Goal: Transaction & Acquisition: Subscribe to service/newsletter

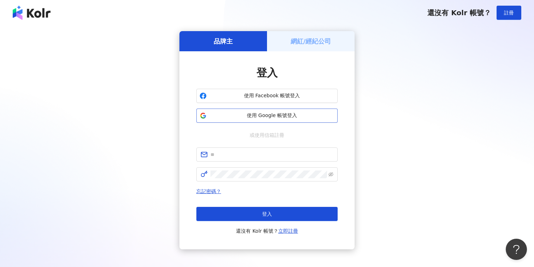
click at [289, 118] on span "使用 Google 帳號登入" at bounding box center [271, 115] width 125 height 7
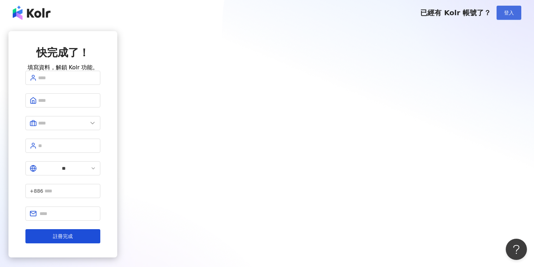
click at [512, 14] on span "登入" at bounding box center [509, 13] width 10 height 6
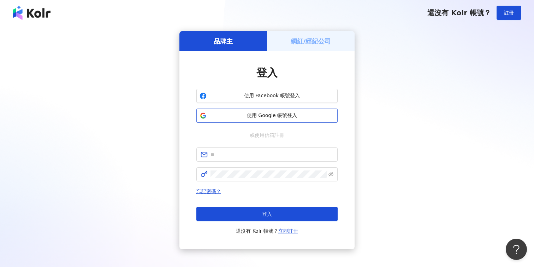
click at [282, 115] on span "使用 Google 帳號登入" at bounding box center [271, 115] width 125 height 7
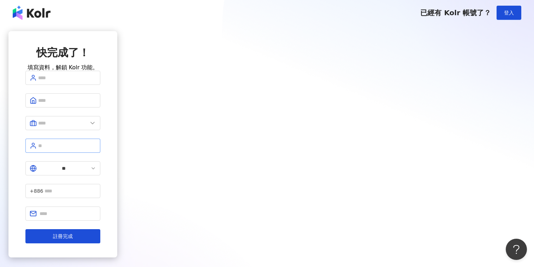
scroll to position [32, 0]
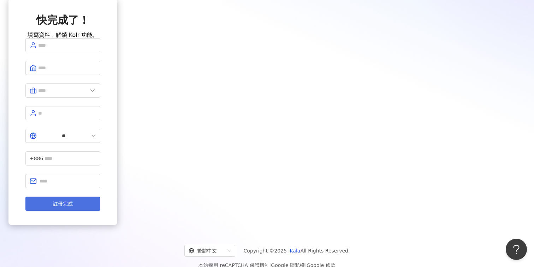
click at [73, 201] on span "註冊完成" at bounding box center [63, 204] width 20 height 6
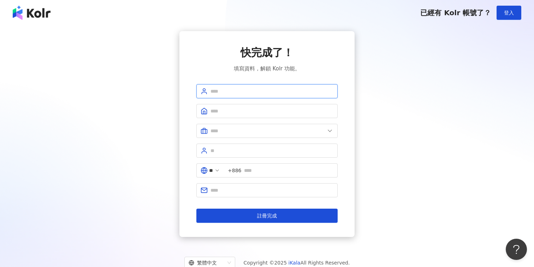
click at [276, 92] on input "text" at bounding box center [272, 91] width 123 height 8
type input "*********"
